Goal: Information Seeking & Learning: Learn about a topic

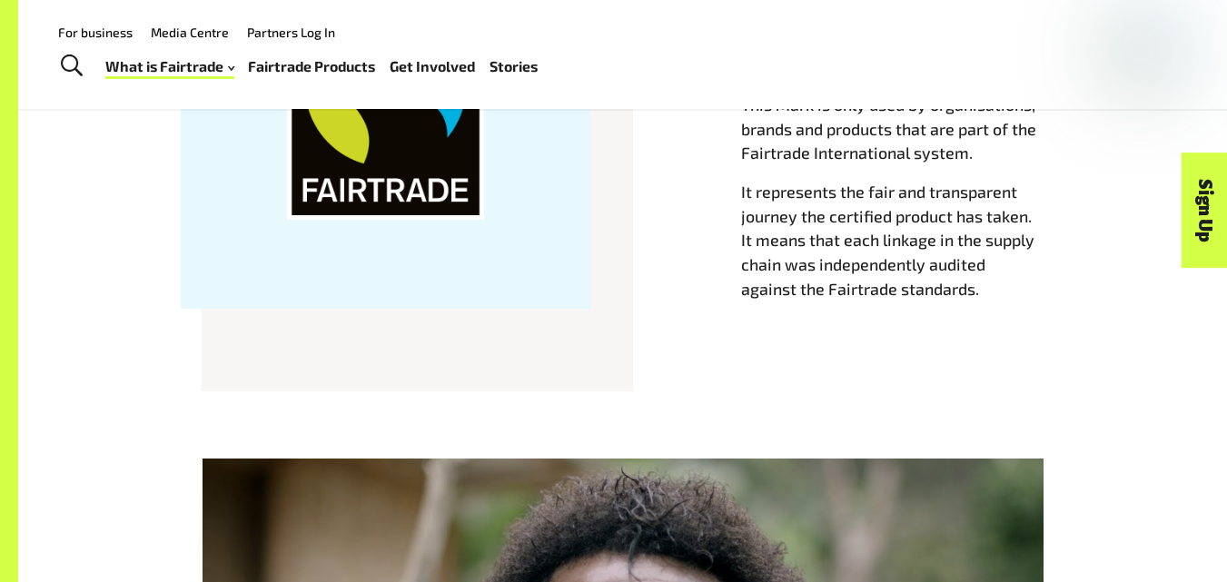
scroll to position [431, 0]
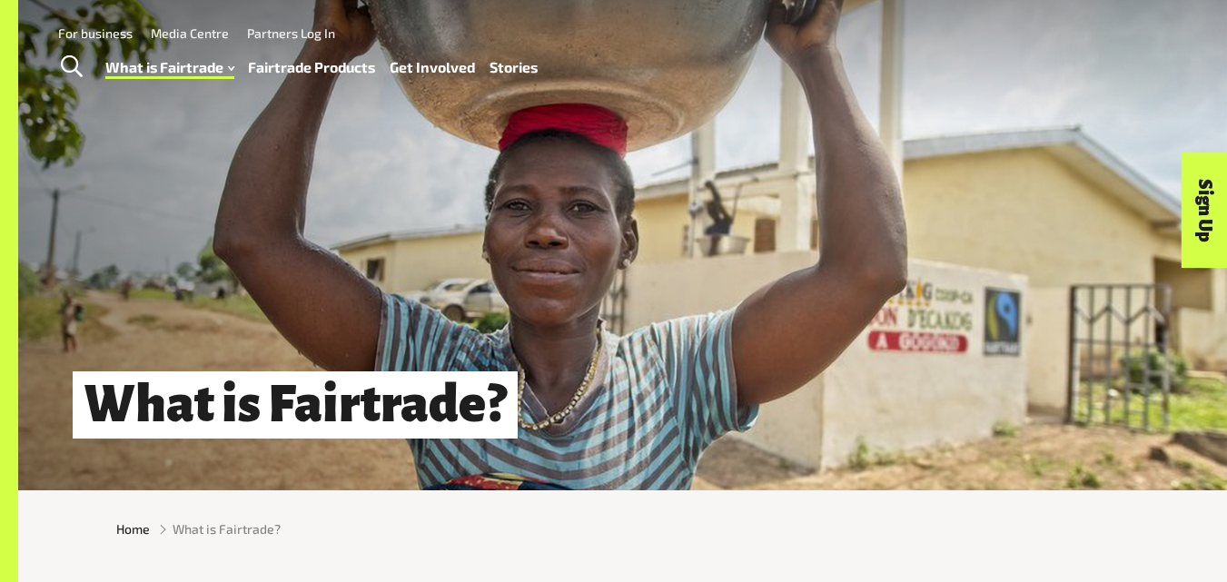
click at [183, 64] on link "What is Fairtrade" at bounding box center [169, 67] width 129 height 26
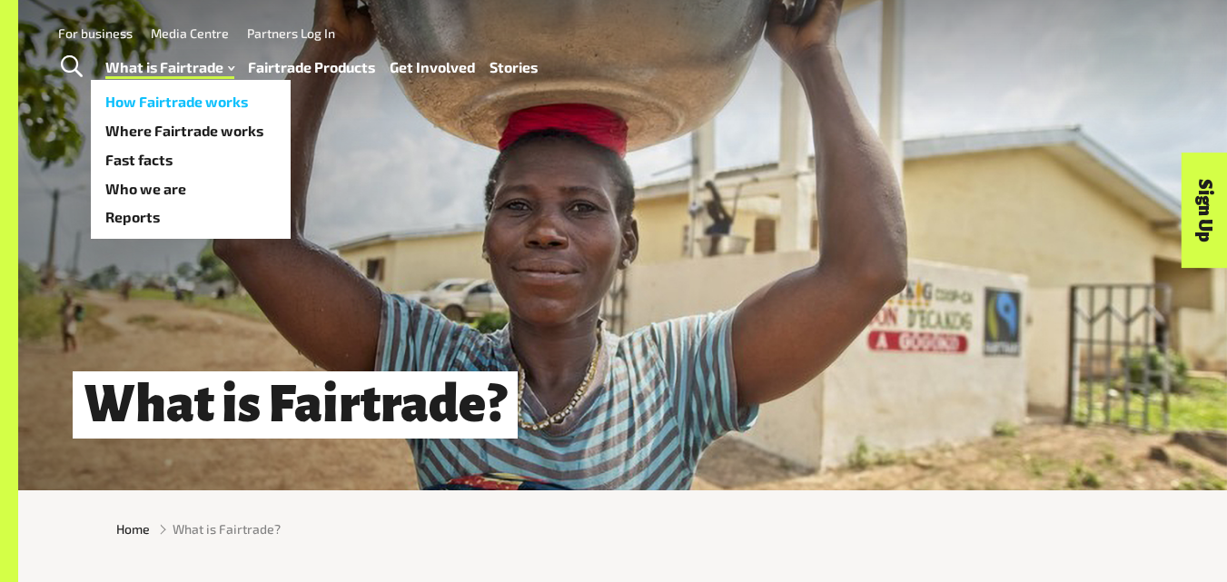
click at [230, 100] on link "How Fairtrade works" at bounding box center [191, 101] width 200 height 29
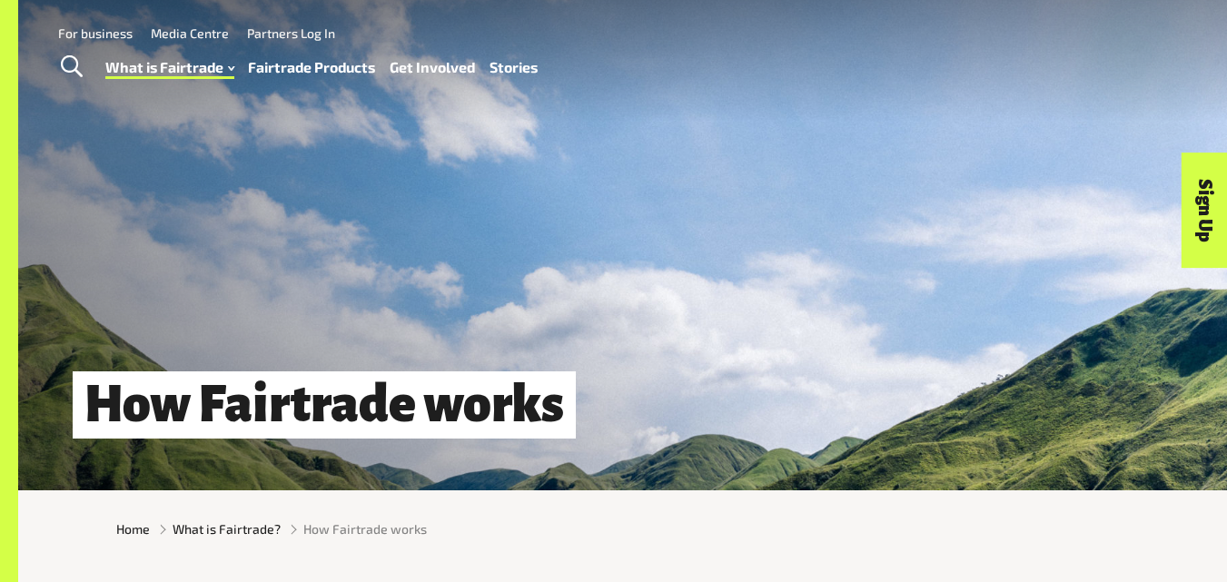
click at [687, 258] on div "How Fairtrade works" at bounding box center [622, 245] width 1209 height 490
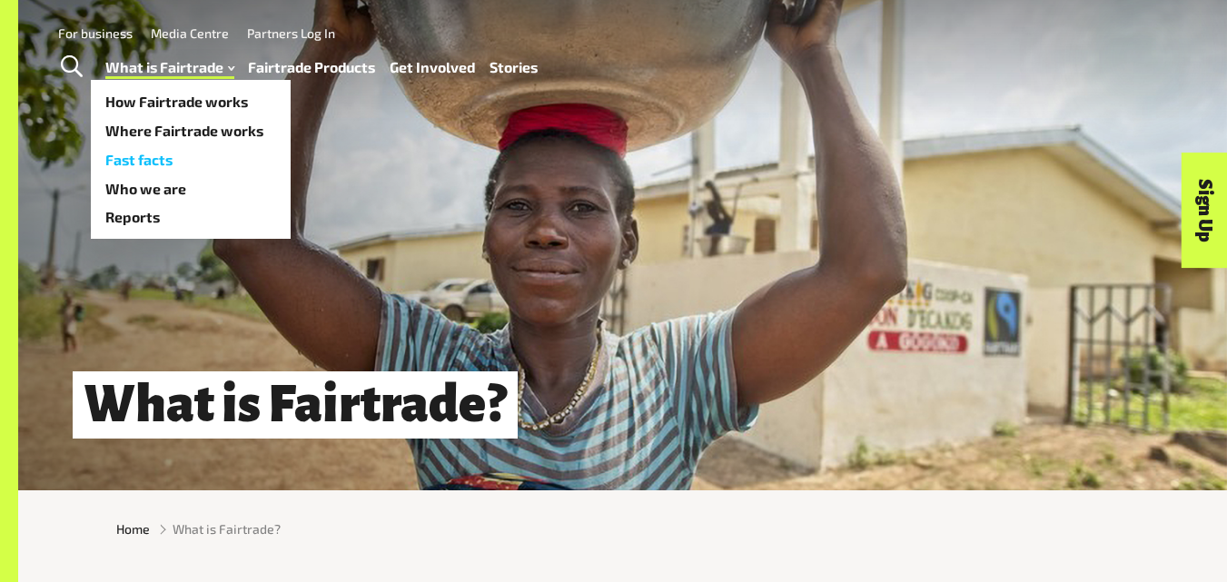
click at [141, 155] on link "Fast facts" at bounding box center [191, 159] width 200 height 29
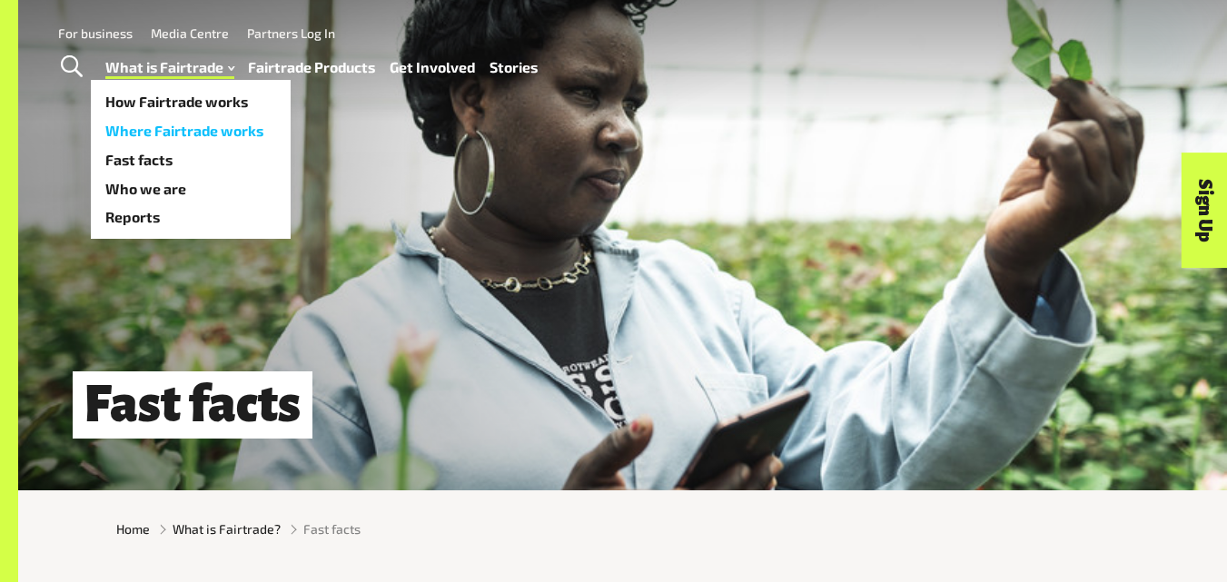
click at [173, 130] on link "Where Fairtrade works" at bounding box center [191, 130] width 200 height 29
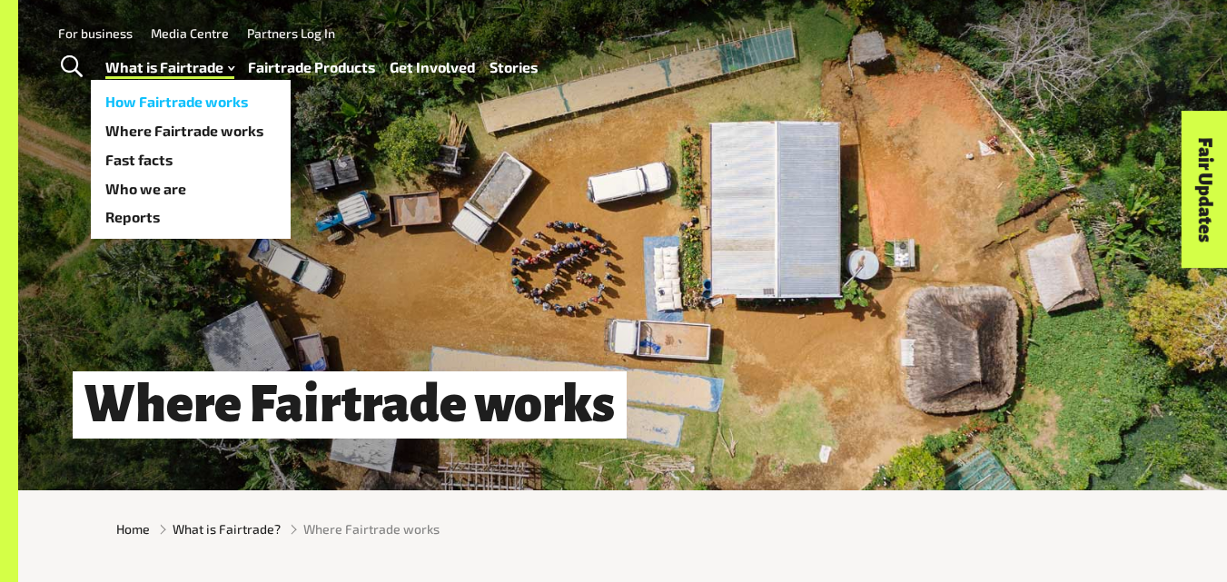
click at [172, 100] on link "How Fairtrade works" at bounding box center [191, 101] width 200 height 29
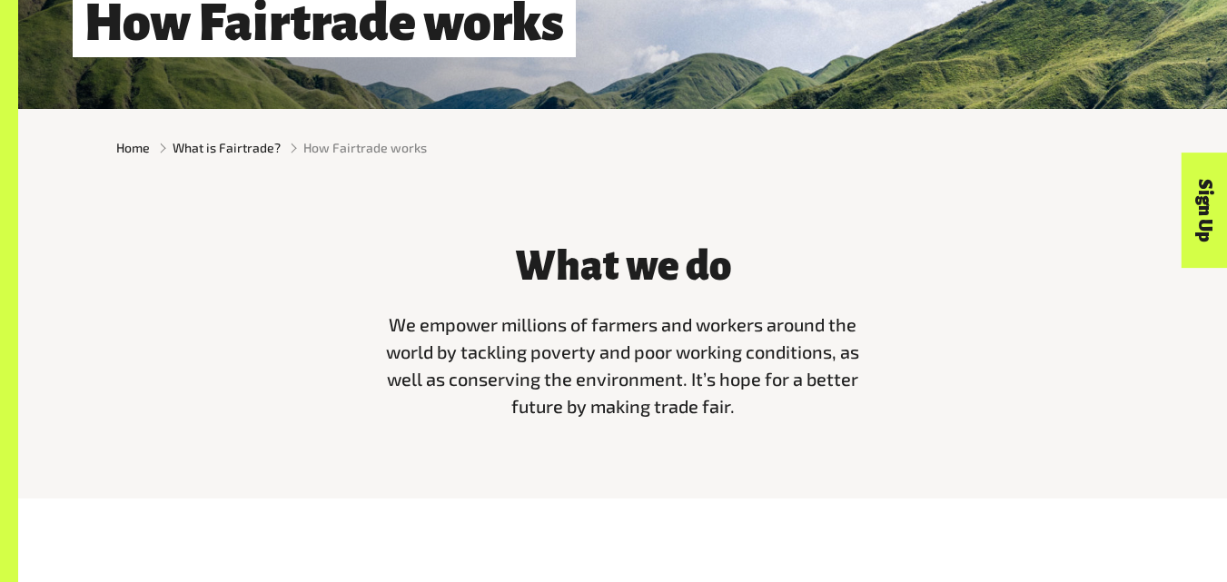
scroll to position [414, 0]
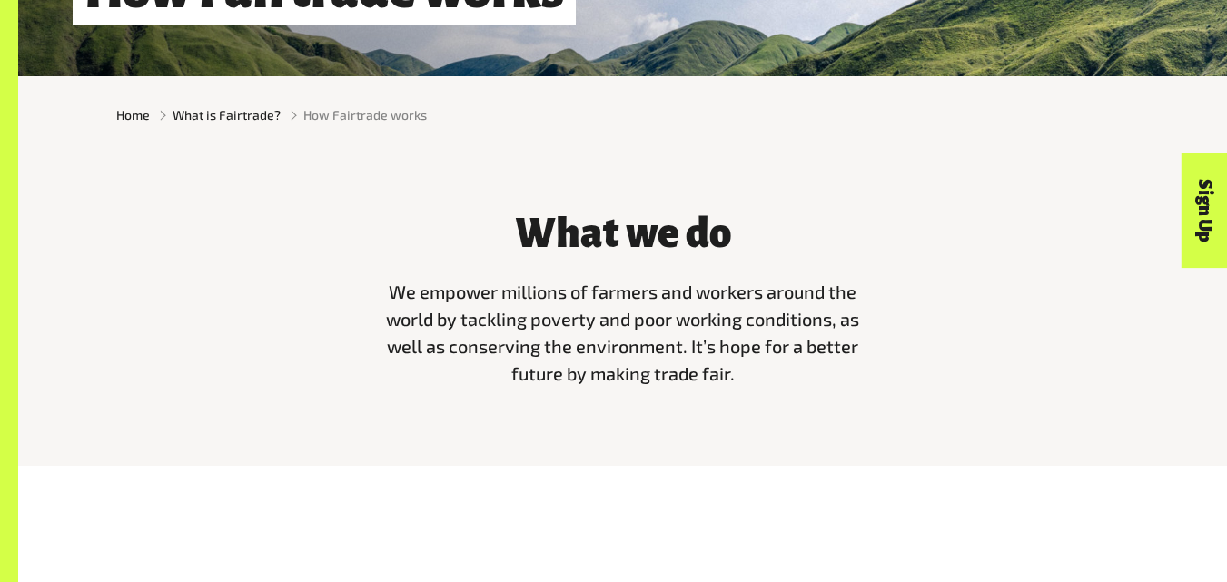
drag, startPoint x: 449, startPoint y: 257, endPoint x: 903, endPoint y: 429, distance: 486.2
click at [912, 429] on div "What we do We empower millions of farmers and workers around the world by tackl…" at bounding box center [622, 308] width 1209 height 311
click at [765, 380] on p "We empower millions of farmers and workers around the world by tackling poverty…" at bounding box center [623, 333] width 496 height 108
drag, startPoint x: 478, startPoint y: 258, endPoint x: 452, endPoint y: -79, distance: 337.9
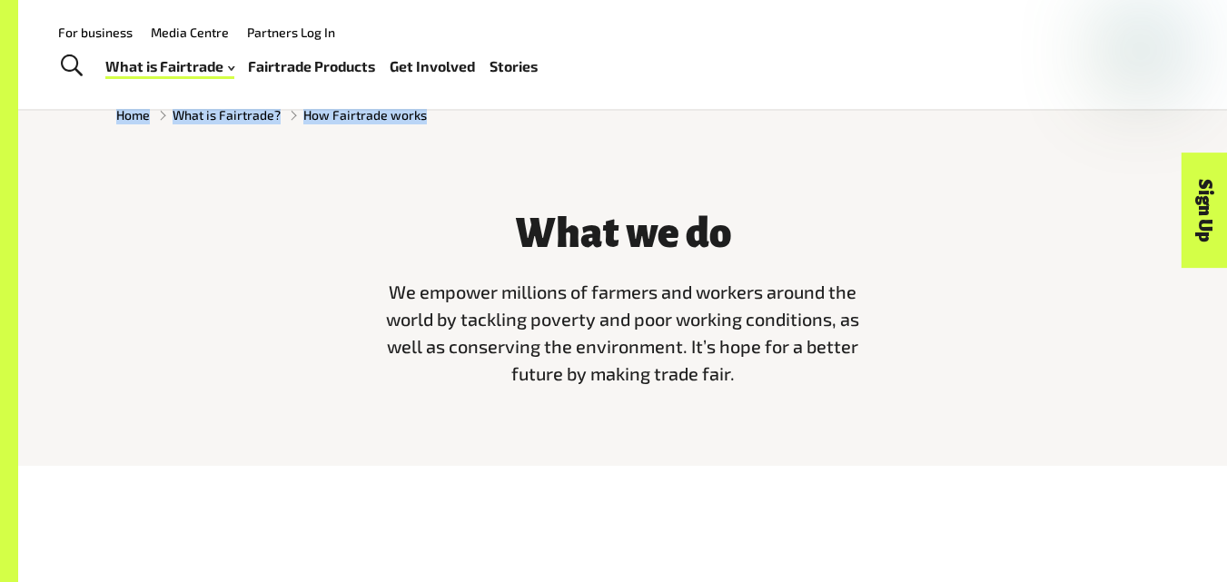
scroll to position [97, 0]
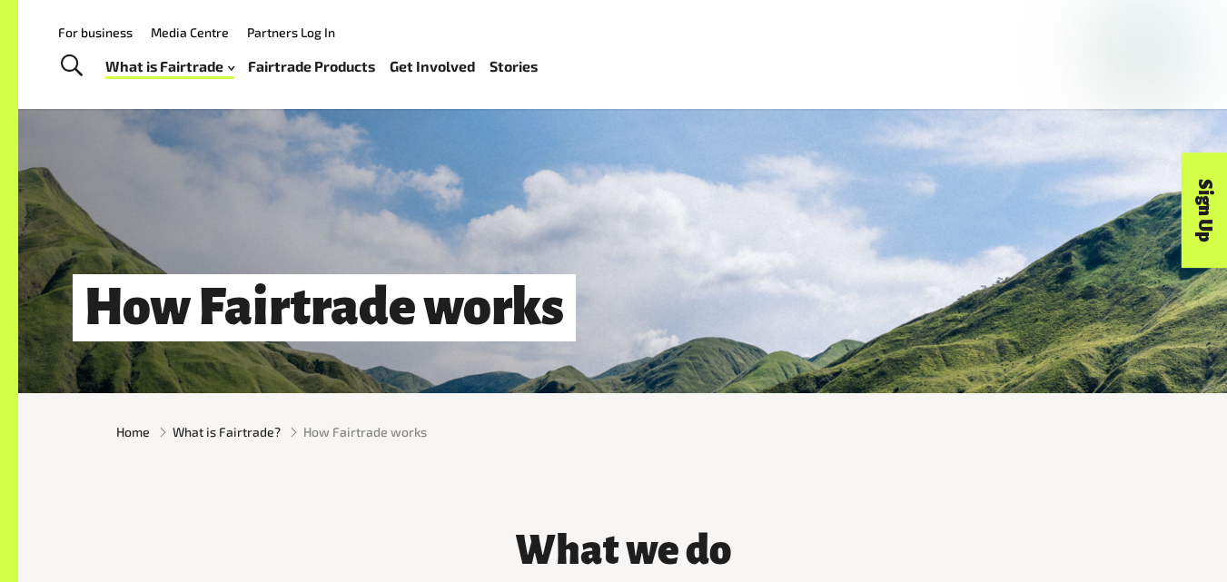
click at [460, 89] on div "Menu For business Media Centre Partners Log In What is Fairtrade How Fairtrade …" at bounding box center [613, 54] width 1227 height 109
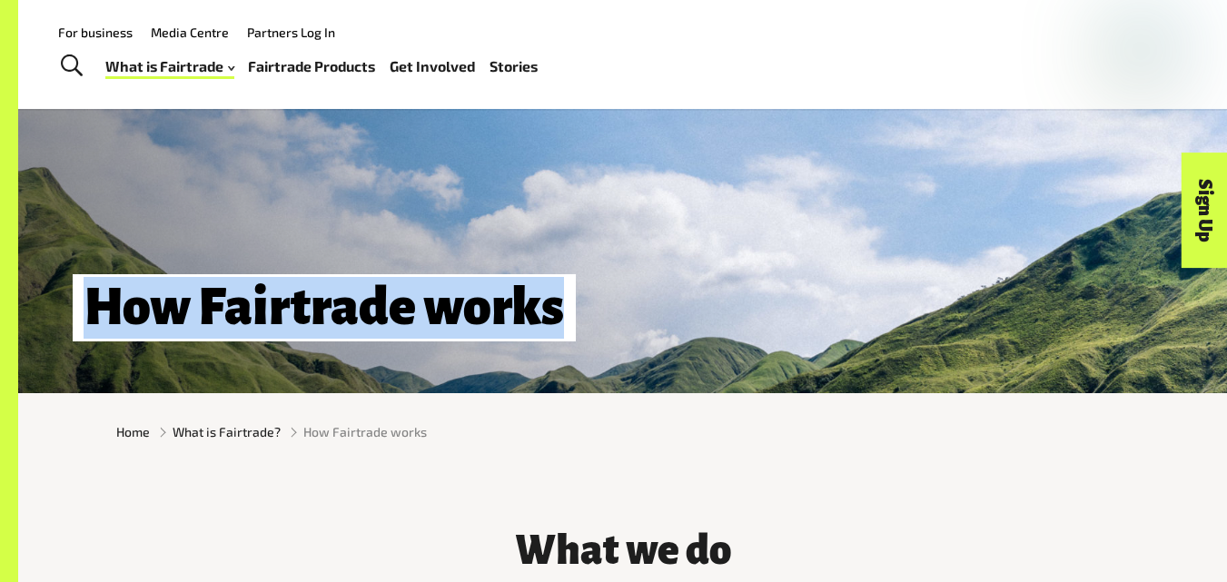
drag, startPoint x: 54, startPoint y: 321, endPoint x: 638, endPoint y: 270, distance: 586.0
click at [638, 270] on div "How Fairtrade works" at bounding box center [622, 148] width 1209 height 490
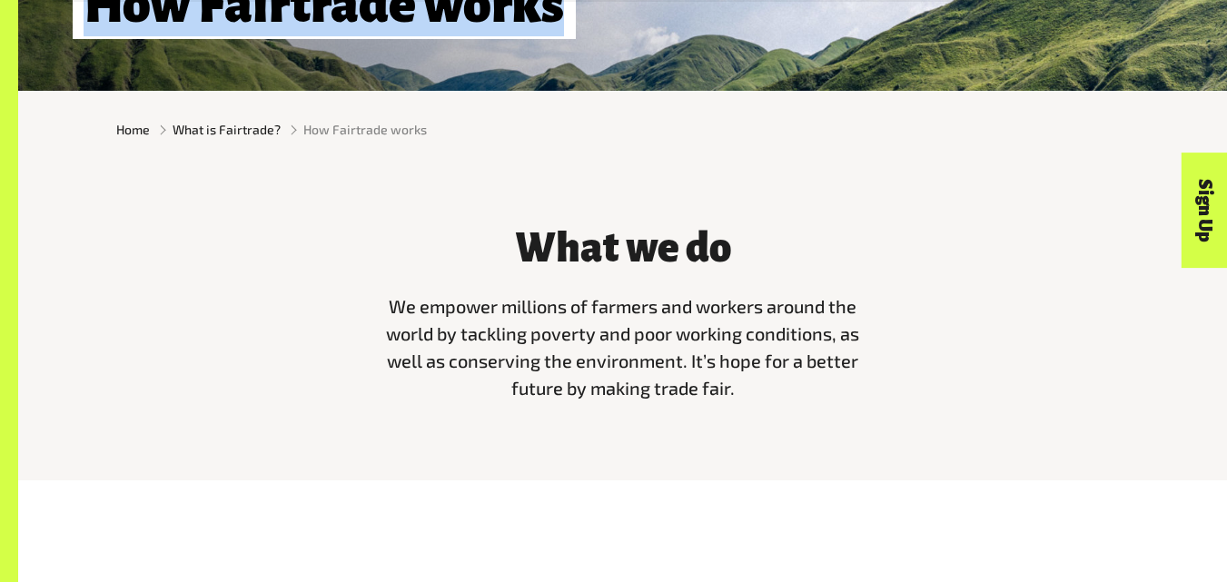
scroll to position [399, 0]
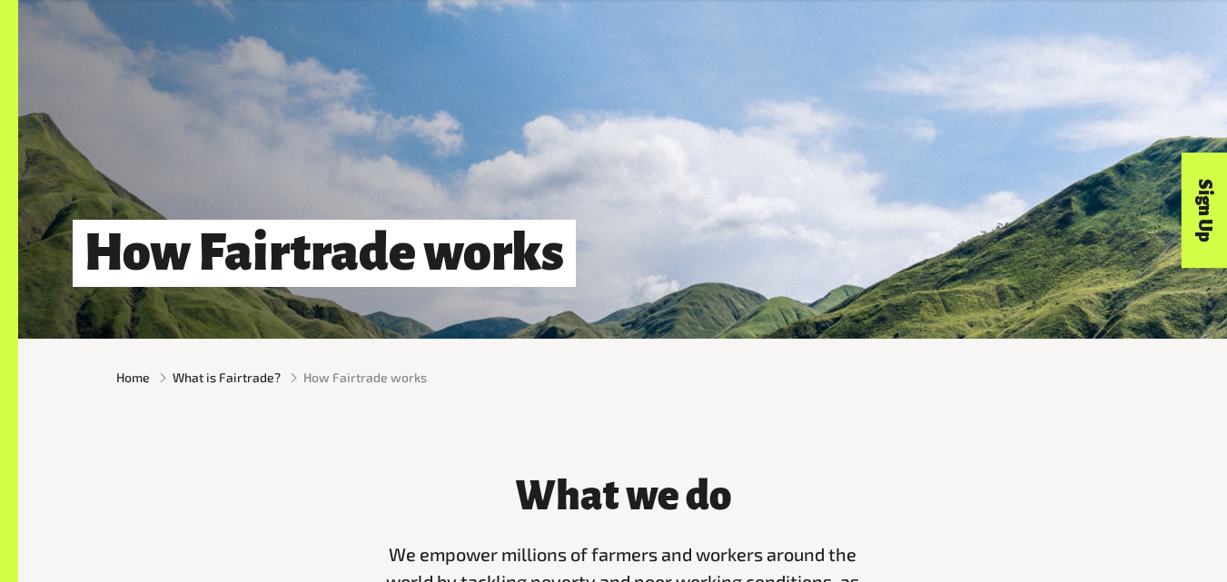
click at [368, 408] on div "Home What is Fairtrade? How Fairtrade works" at bounding box center [622, 377] width 1209 height 77
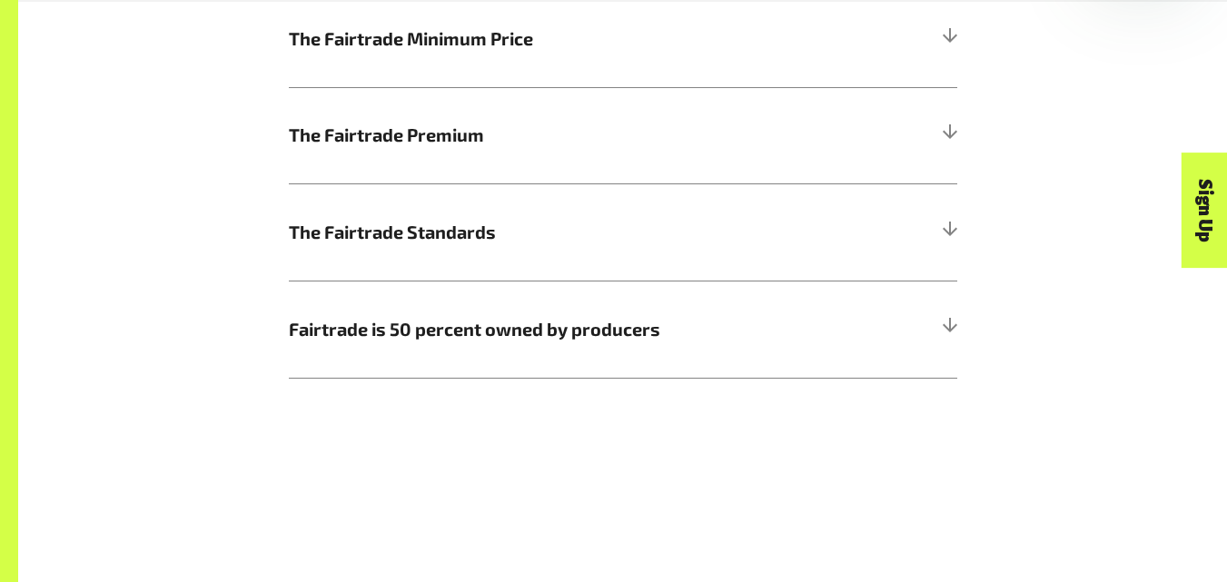
scroll to position [1090, 0]
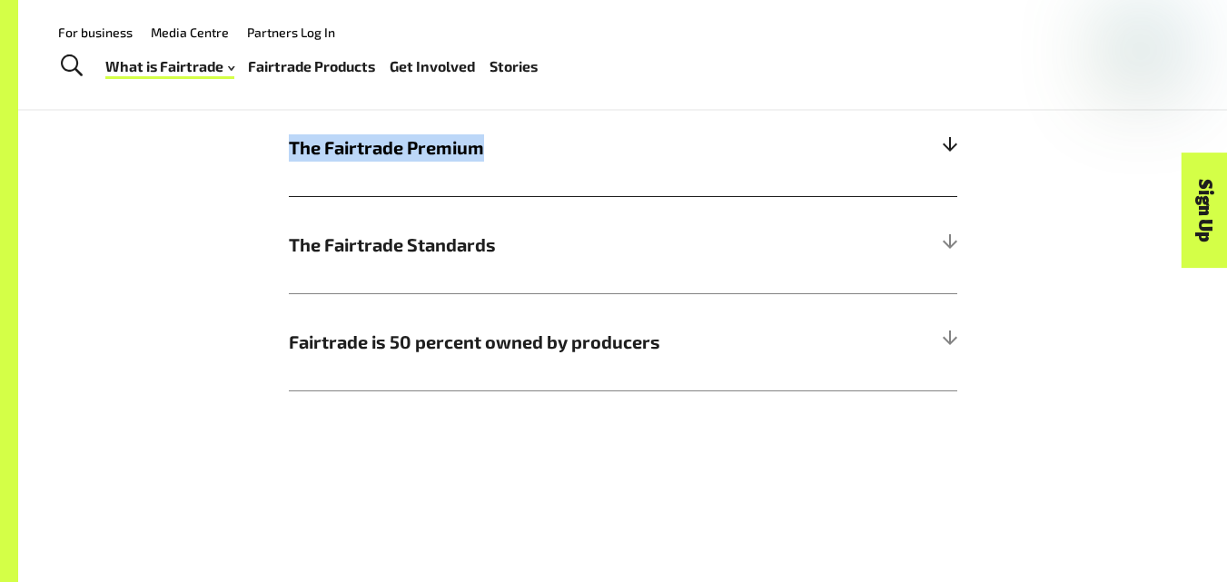
drag, startPoint x: 251, startPoint y: 154, endPoint x: 629, endPoint y: 154, distance: 378.6
click at [629, 154] on div "How Fairtrade works | Te tikanga mahi a te Fairtrade The Fairtrade Minimum Pric…" at bounding box center [622, 138] width 1035 height 508
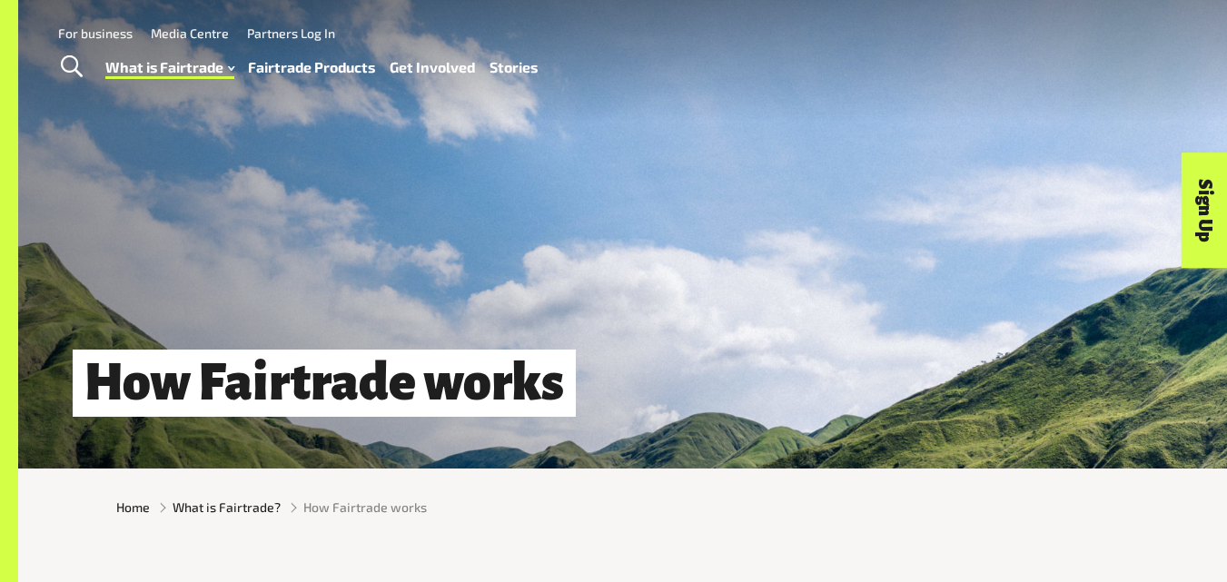
scroll to position [0, 0]
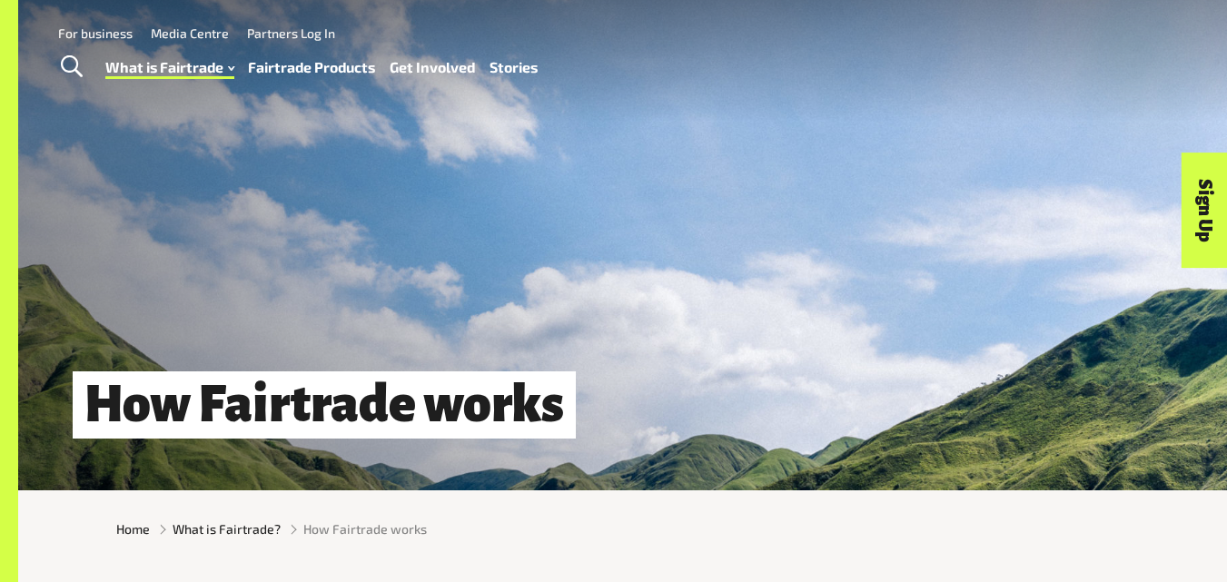
click at [346, 167] on div "How Fairtrade works" at bounding box center [622, 245] width 1209 height 490
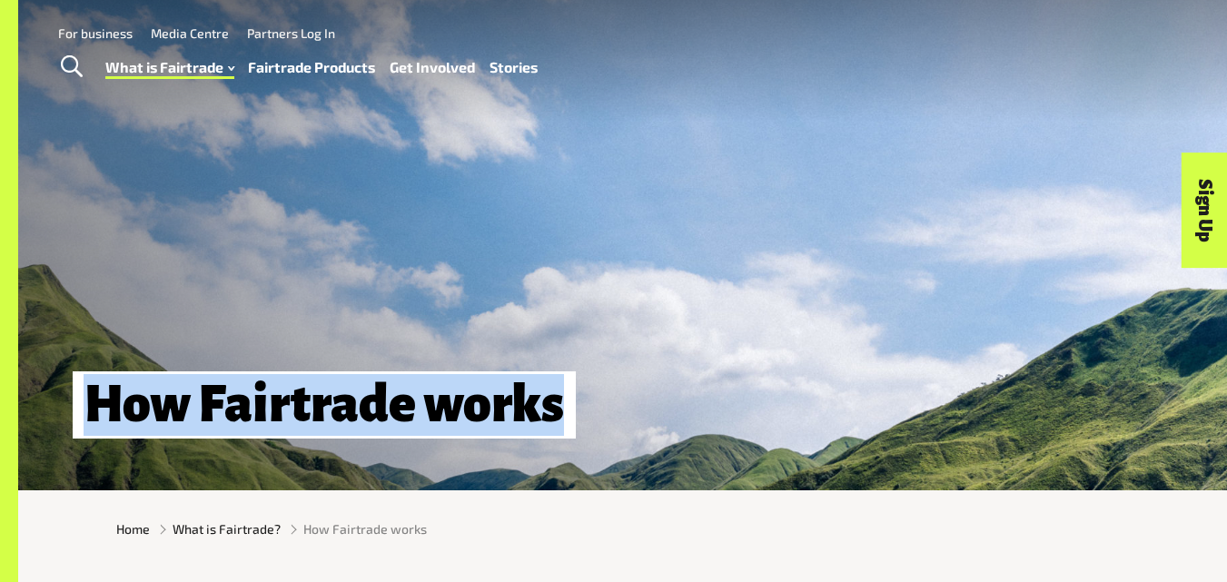
drag, startPoint x: 85, startPoint y: 405, endPoint x: 702, endPoint y: 408, distance: 616.5
click at [702, 408] on div "How Fairtrade works" at bounding box center [622, 405] width 1209 height 62
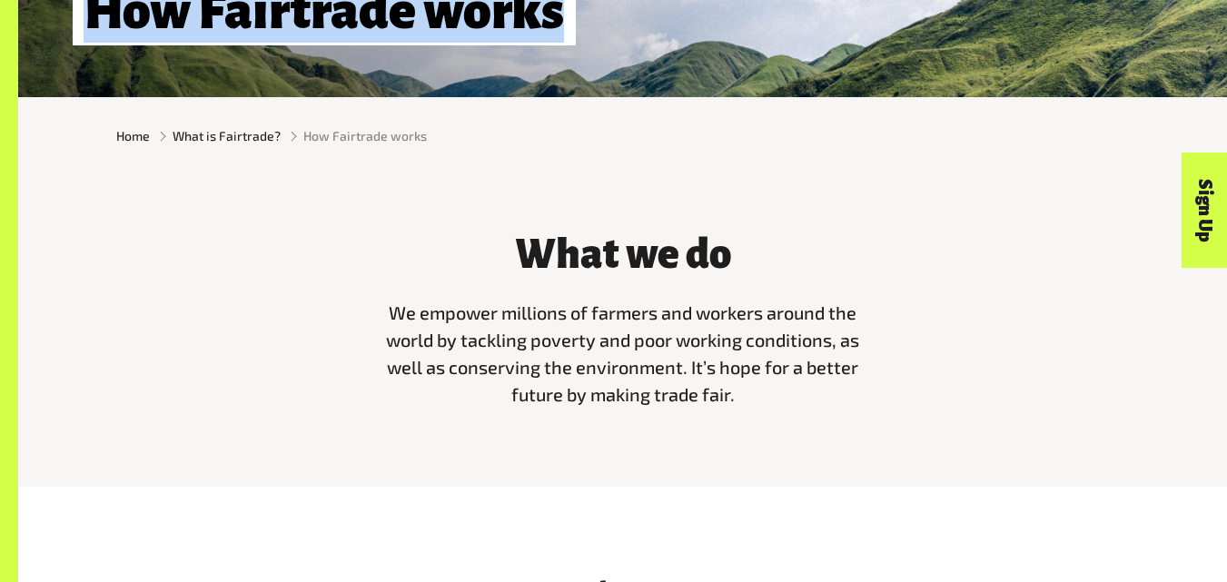
scroll to position [394, 0]
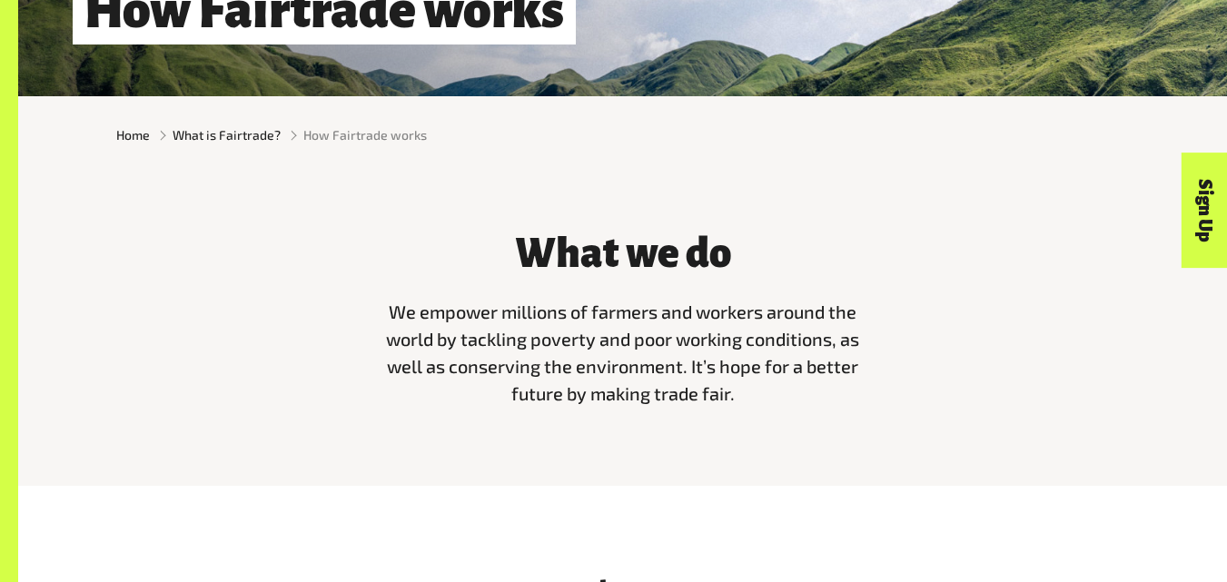
click at [326, 280] on div "What we do We empower millions of farmers and workers around the world by tackl…" at bounding box center [622, 316] width 1035 height 212
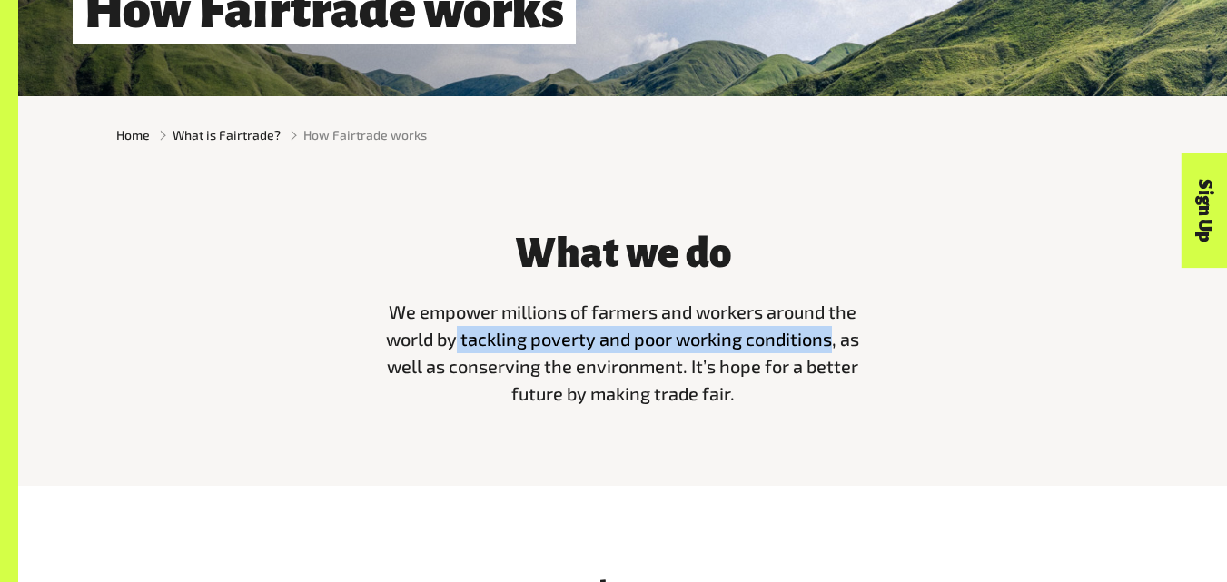
drag, startPoint x: 457, startPoint y: 347, endPoint x: 833, endPoint y: 345, distance: 375.9
click at [833, 345] on span "We empower millions of farmers and workers around the world by tackling poverty…" at bounding box center [622, 353] width 473 height 104
copy span "tackling poverty and poor working conditions"
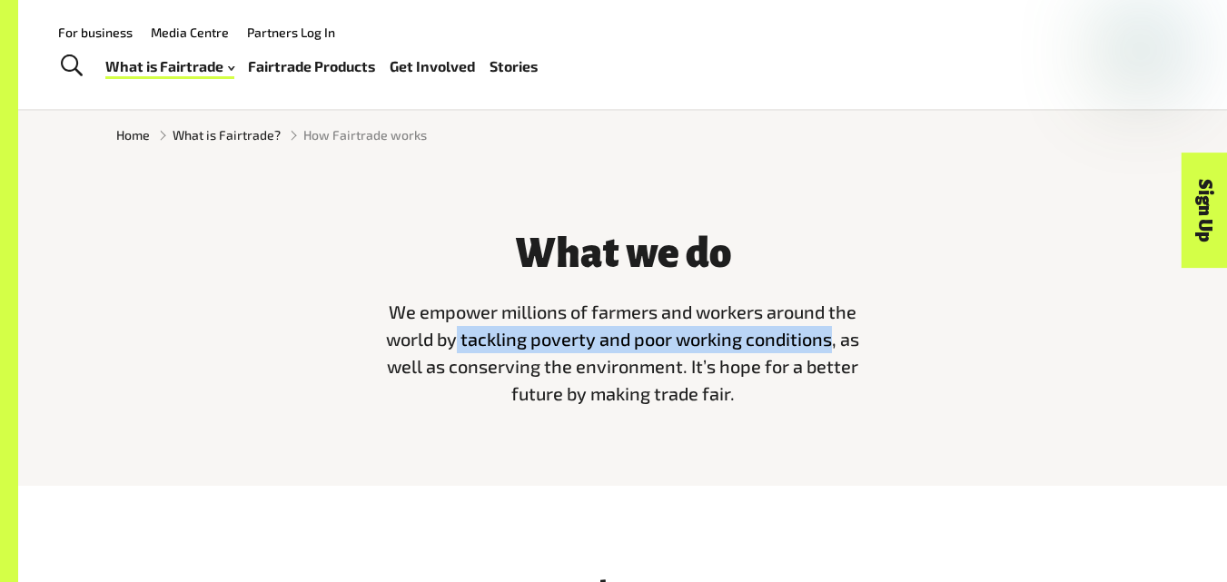
scroll to position [0, 0]
